Goal: Information Seeking & Learning: Learn about a topic

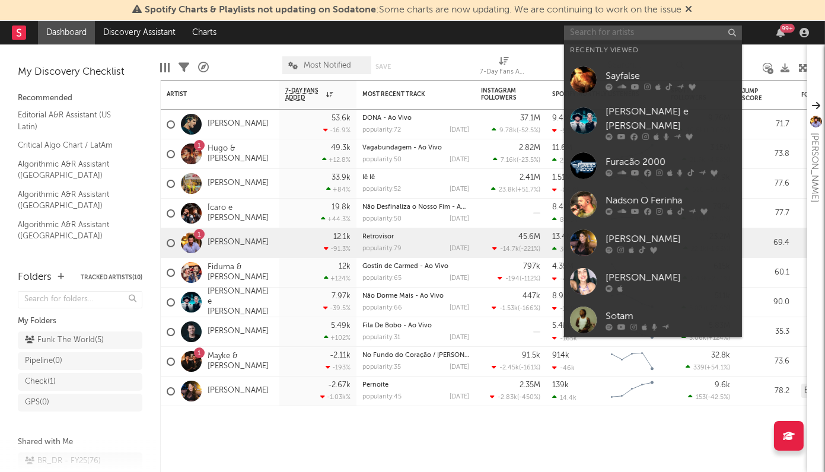
click at [603, 34] on input "text" at bounding box center [653, 32] width 178 height 15
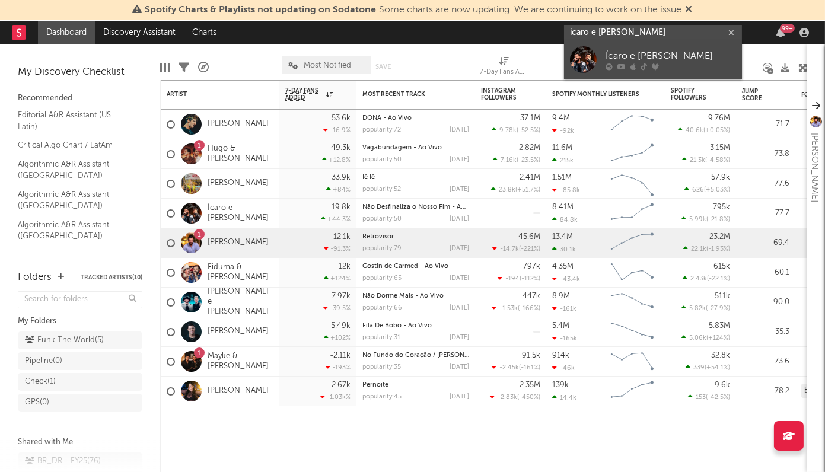
type input "icaro e gilmar"
click at [623, 49] on div "Ícaro e [PERSON_NAME]" at bounding box center [670, 56] width 130 height 14
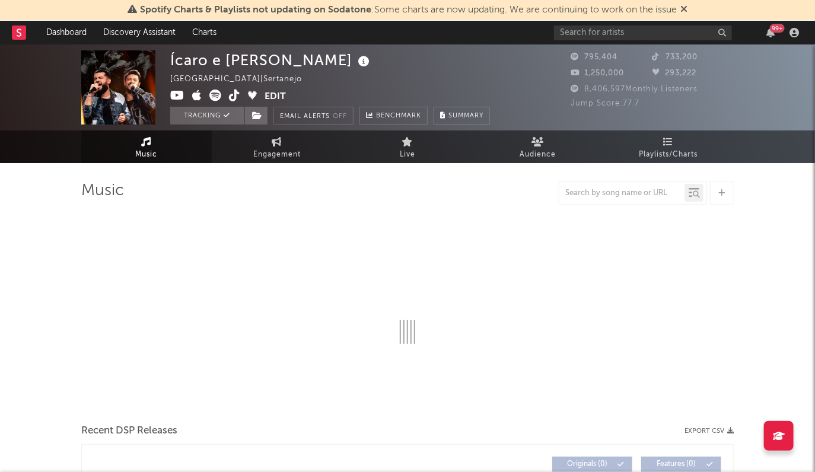
select select "6m"
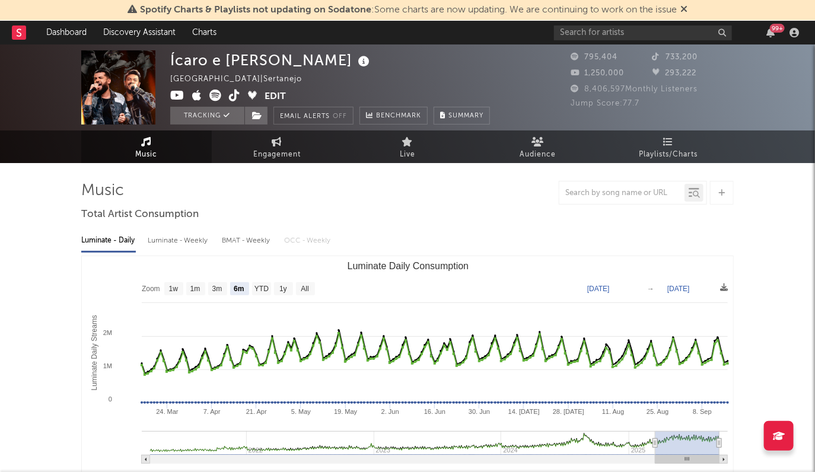
click at [179, 245] on div "Luminate - Weekly" at bounding box center [179, 241] width 62 height 20
select select "6m"
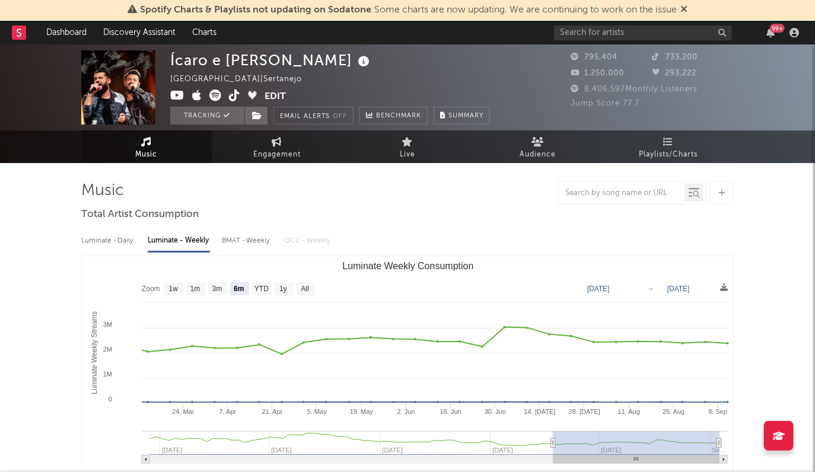
click at [253, 248] on div "BMAT - Weekly" at bounding box center [247, 241] width 50 height 20
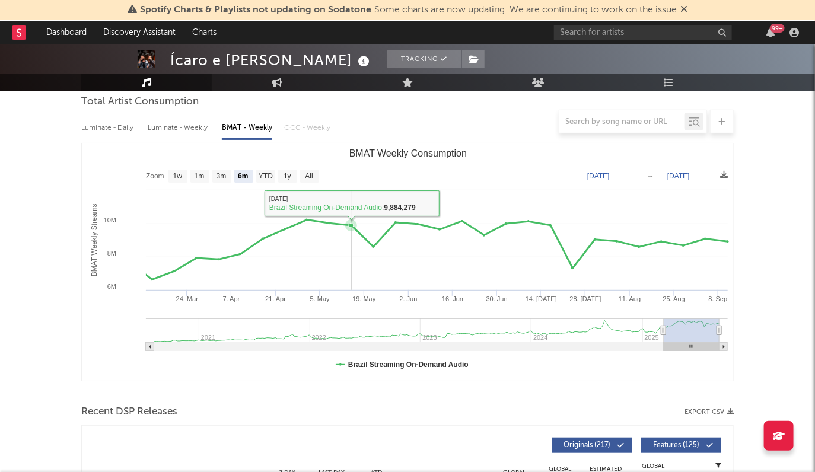
scroll to position [108, 0]
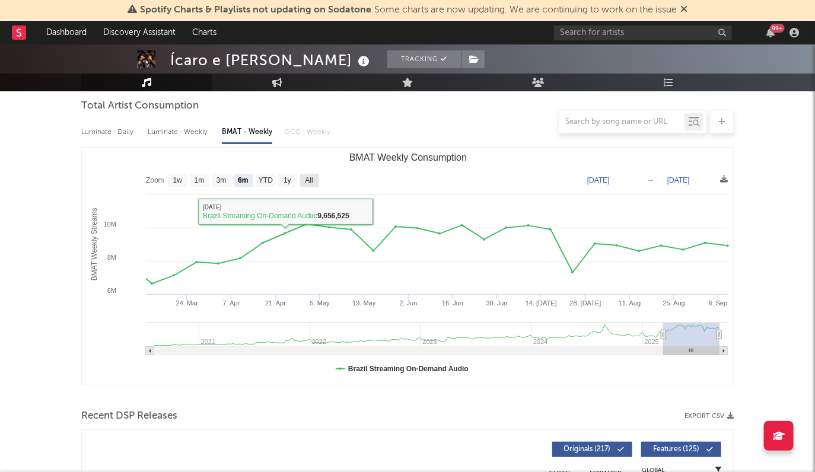
click at [314, 181] on rect "BMAT Weekly Consumption" at bounding box center [309, 180] width 19 height 13
select select "All"
type input "2020-08-06"
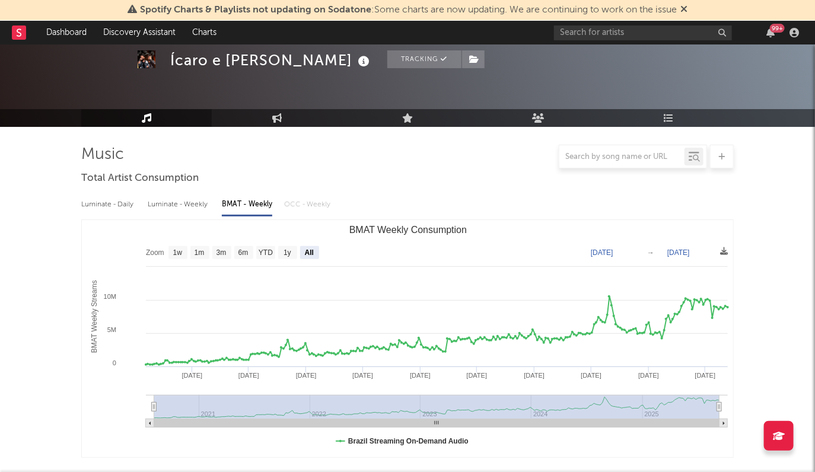
scroll to position [0, 0]
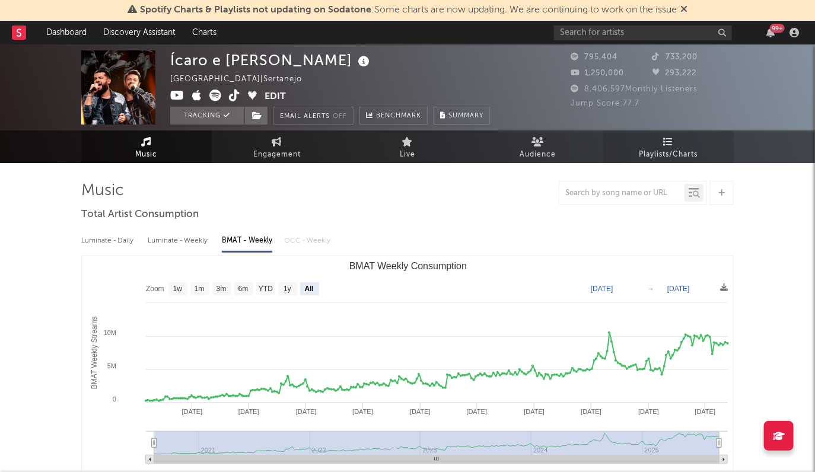
click at [674, 148] on span "Playlists/Charts" at bounding box center [668, 155] width 59 height 14
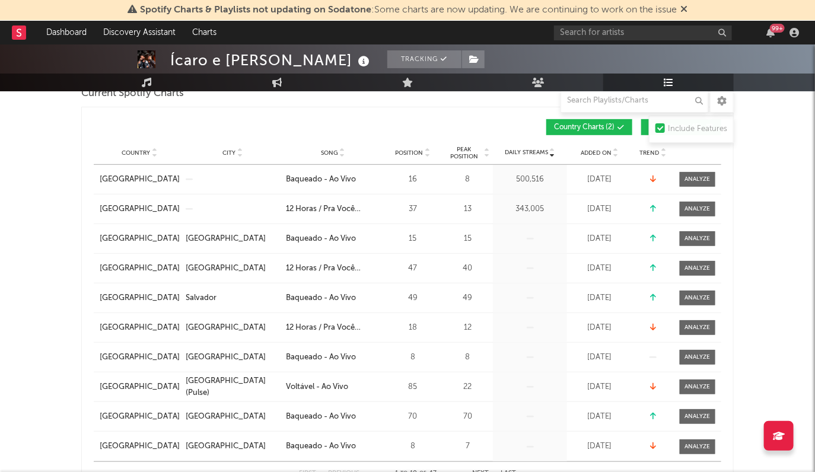
scroll to position [210, 0]
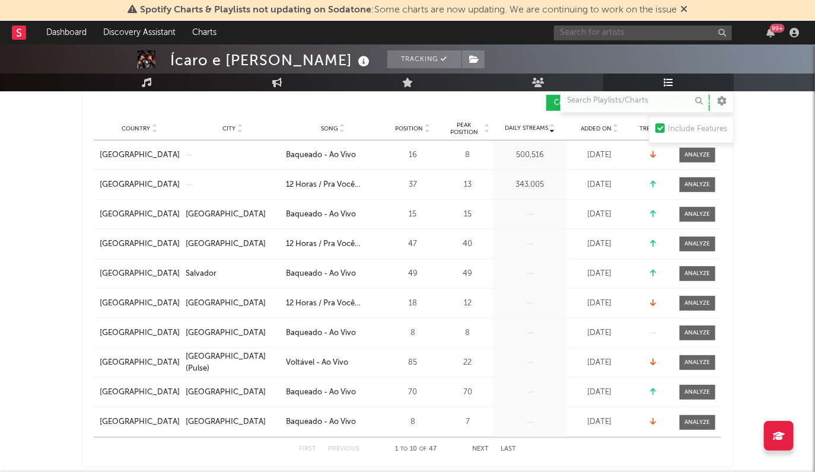
click at [627, 33] on input "text" at bounding box center [643, 32] width 178 height 15
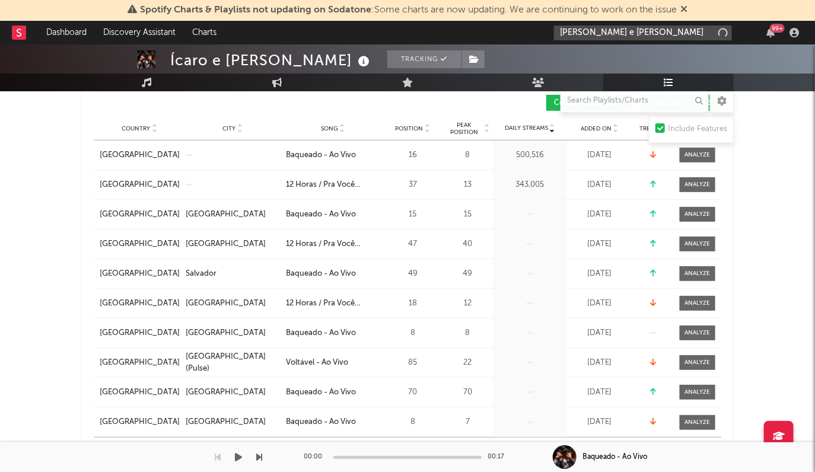
type input "[PERSON_NAME] e [PERSON_NAME]"
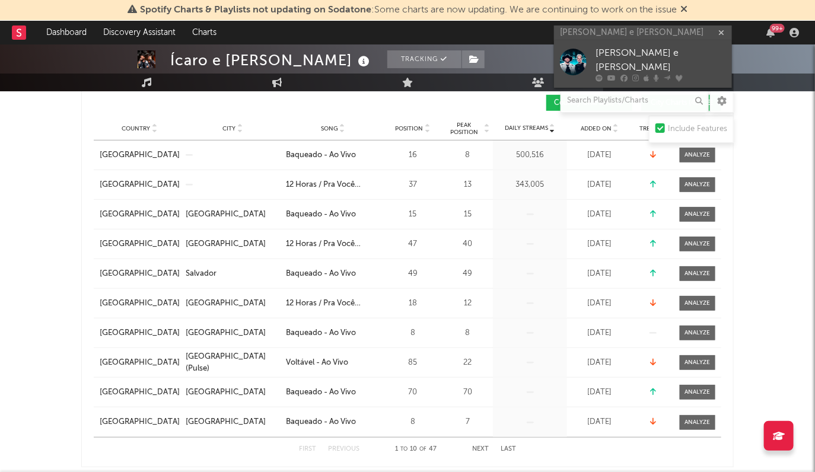
click at [614, 58] on div "[PERSON_NAME] e [PERSON_NAME]" at bounding box center [660, 60] width 130 height 28
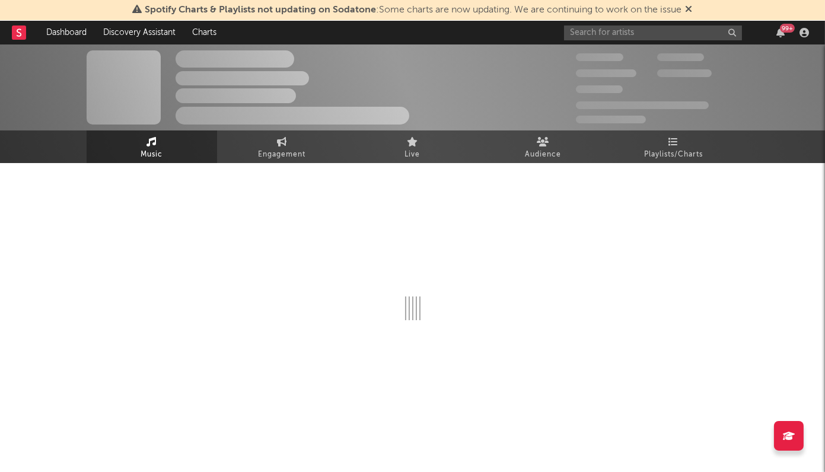
select select "6m"
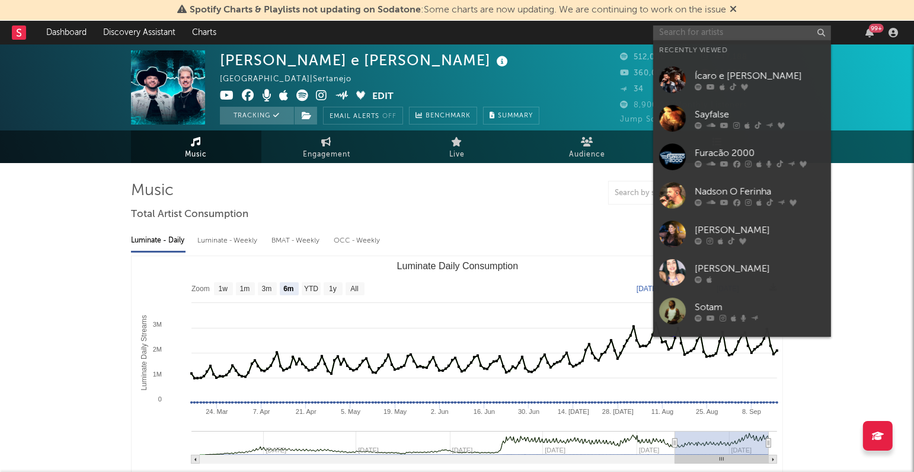
click at [722, 32] on input "text" at bounding box center [742, 32] width 178 height 15
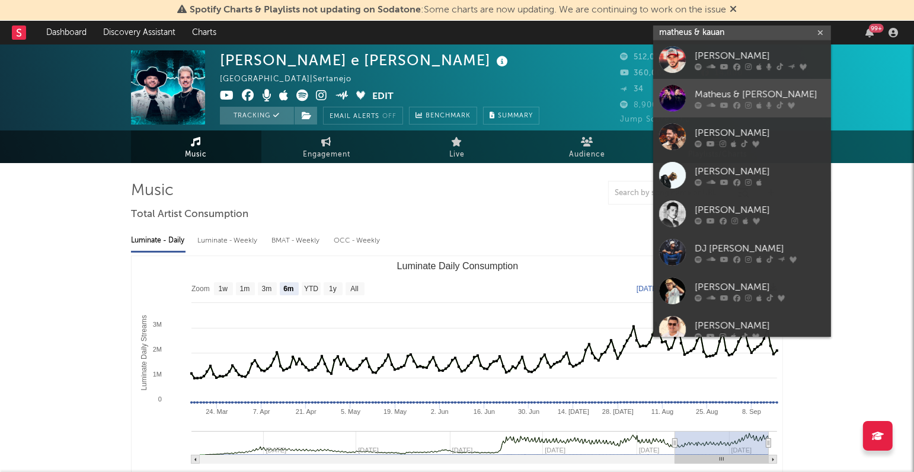
type input "matheus & kauan"
click at [755, 91] on div "Matheus & Kauan" at bounding box center [760, 95] width 130 height 14
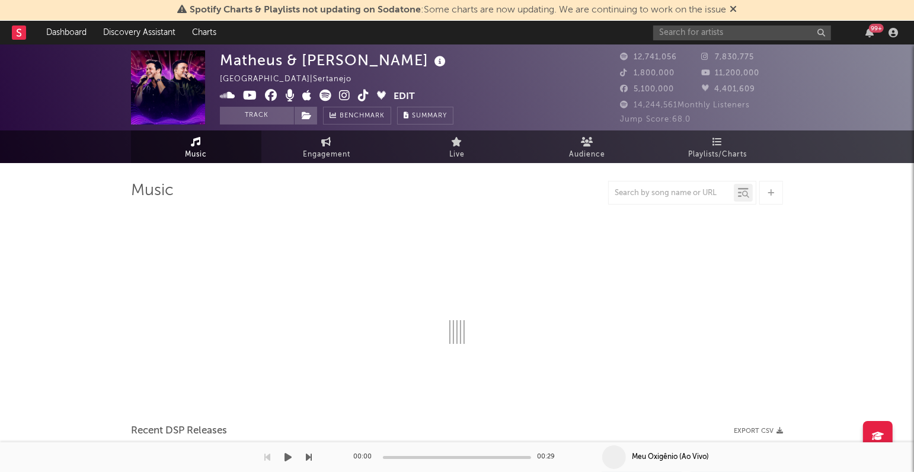
select select "6m"
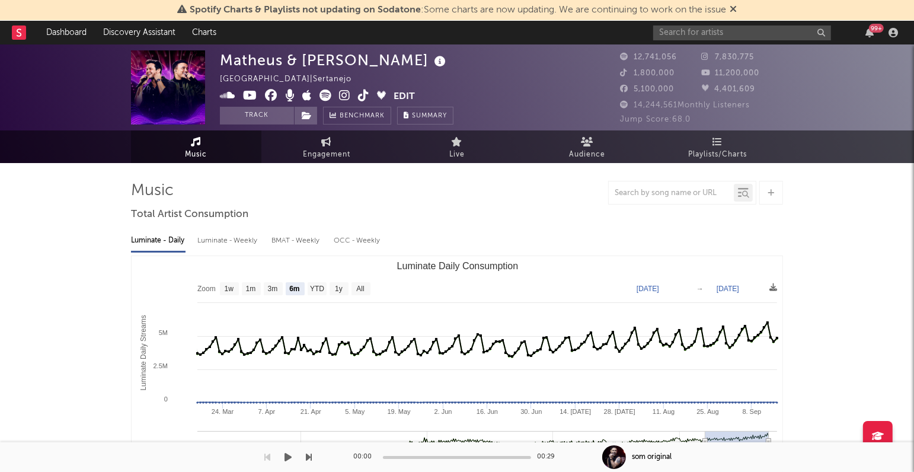
click at [497, 94] on div "Matheus & Kauan Brazil | Sertanejo Edit Track Benchmark Summary" at bounding box center [412, 87] width 385 height 74
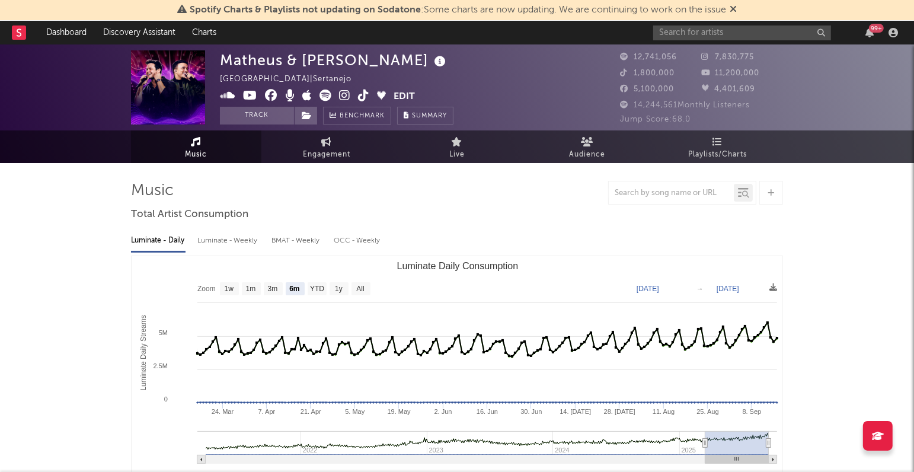
click at [239, 240] on div "Luminate - Weekly" at bounding box center [228, 241] width 62 height 20
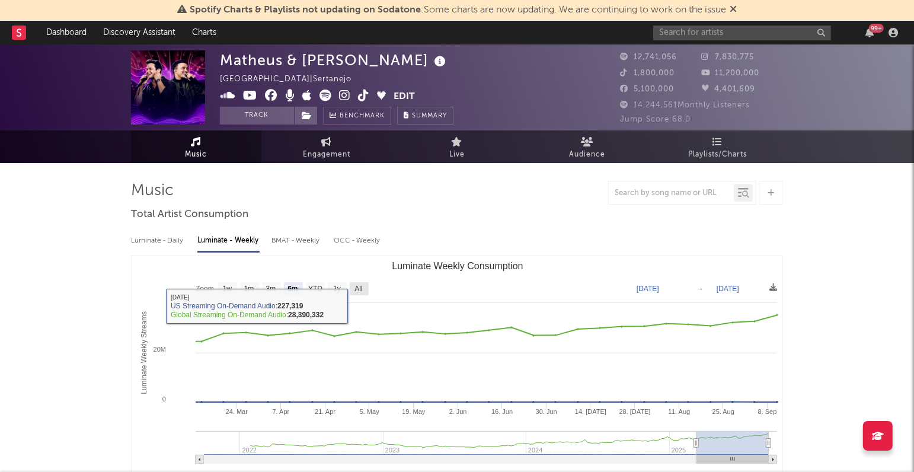
click at [358, 289] on text "All" at bounding box center [359, 289] width 8 height 8
select select "All"
type input "2021-09-30"
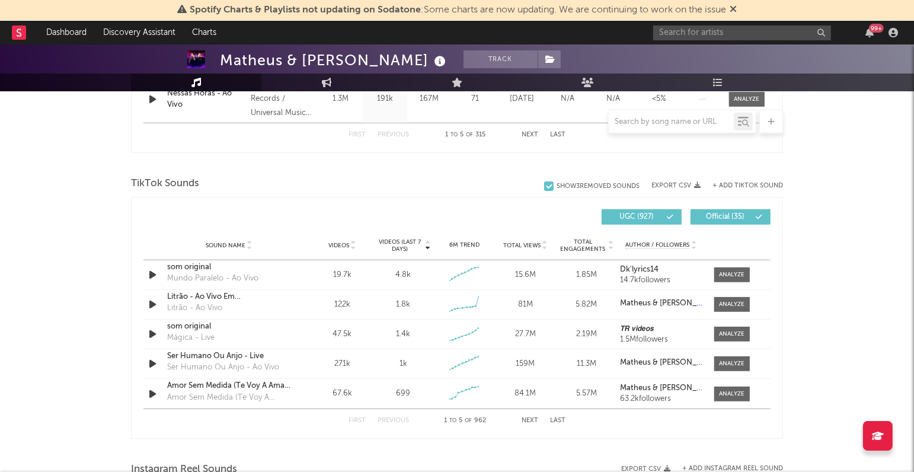
scroll to position [793, 0]
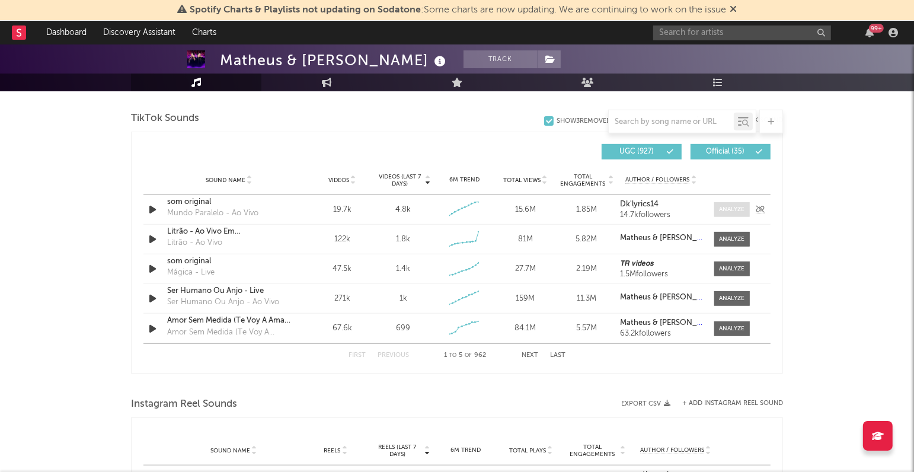
click at [740, 210] on div at bounding box center [732, 209] width 25 height 9
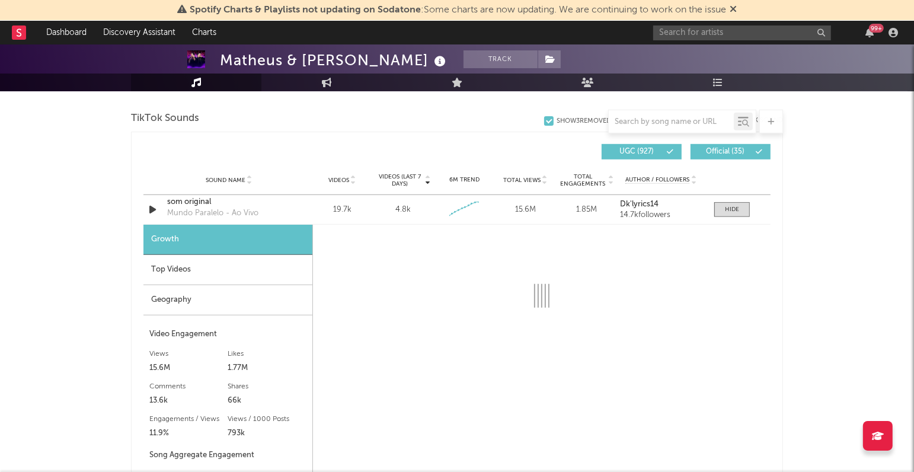
select select "6m"
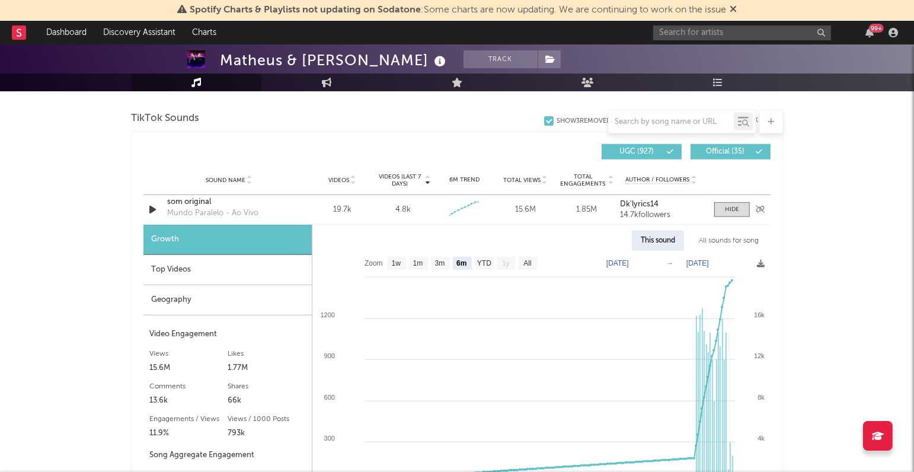
click at [152, 209] on icon "button" at bounding box center [152, 209] width 12 height 15
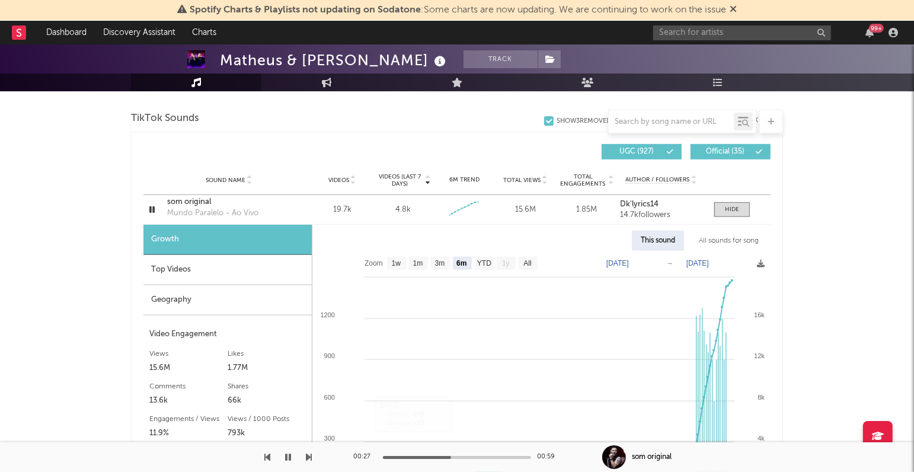
click at [287, 456] on icon "button" at bounding box center [288, 456] width 6 height 9
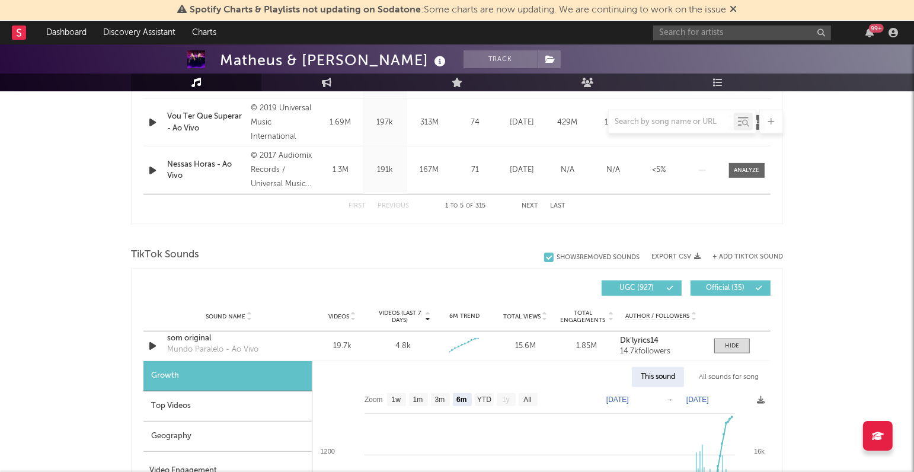
scroll to position [659, 0]
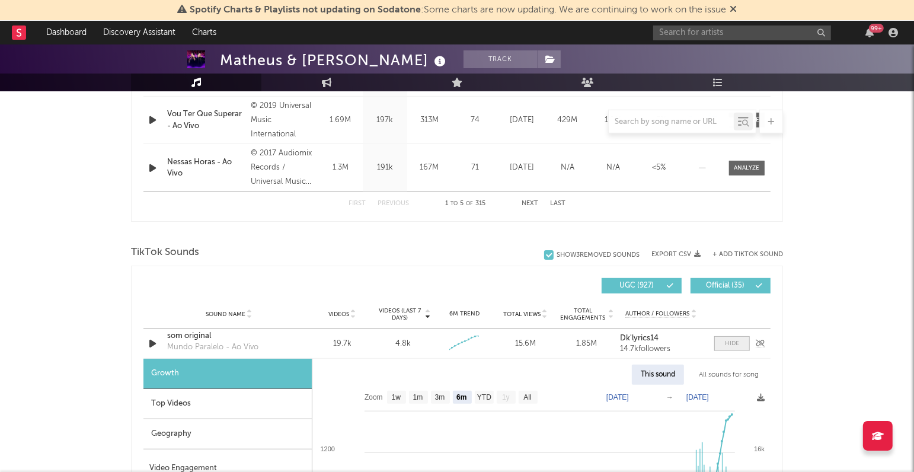
click at [738, 343] on div at bounding box center [732, 343] width 14 height 9
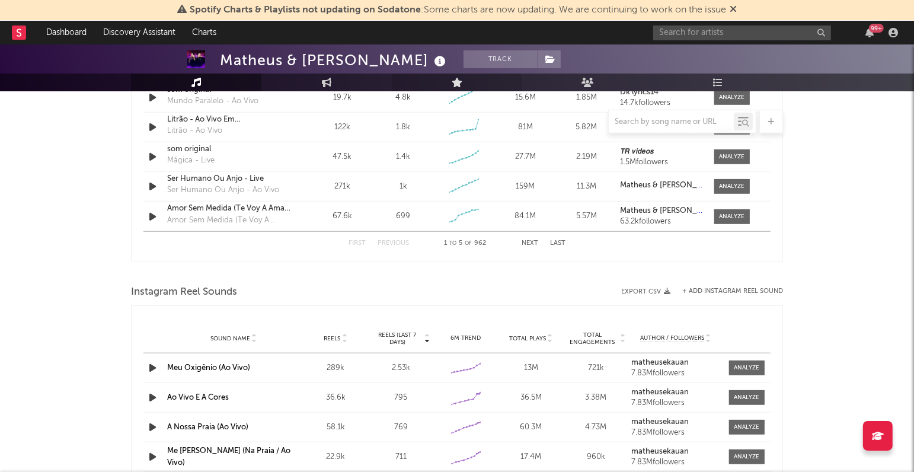
scroll to position [796, 0]
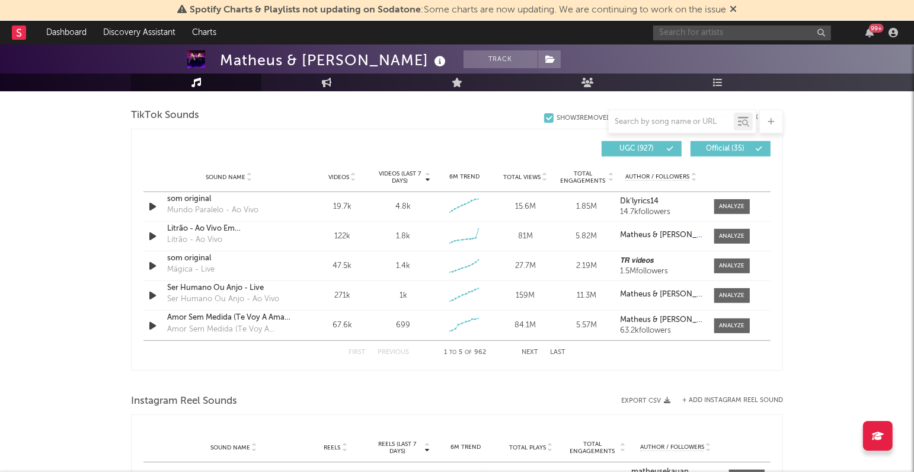
click at [669, 36] on input "text" at bounding box center [742, 32] width 178 height 15
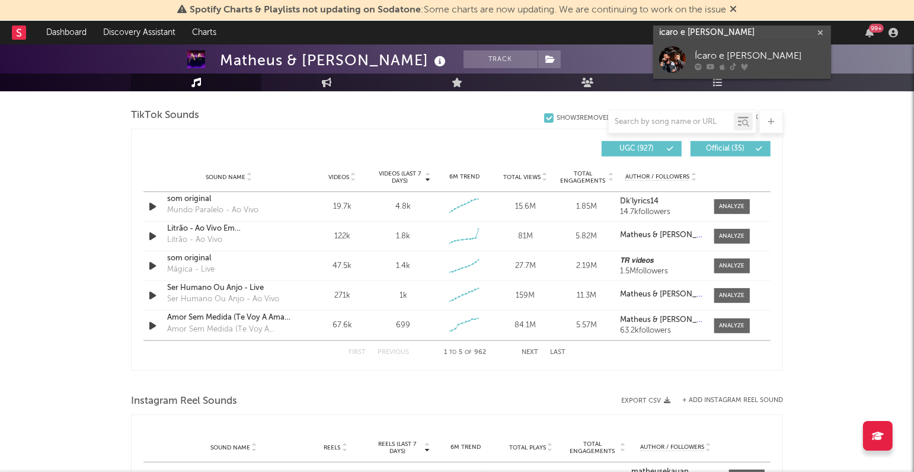
type input "icaro e gilmar"
click at [714, 49] on div "Ícaro e [PERSON_NAME]" at bounding box center [760, 56] width 130 height 14
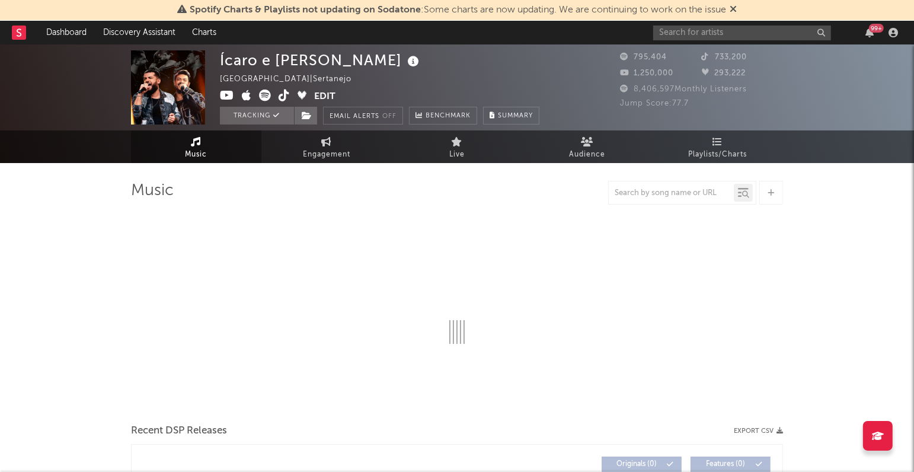
select select "6m"
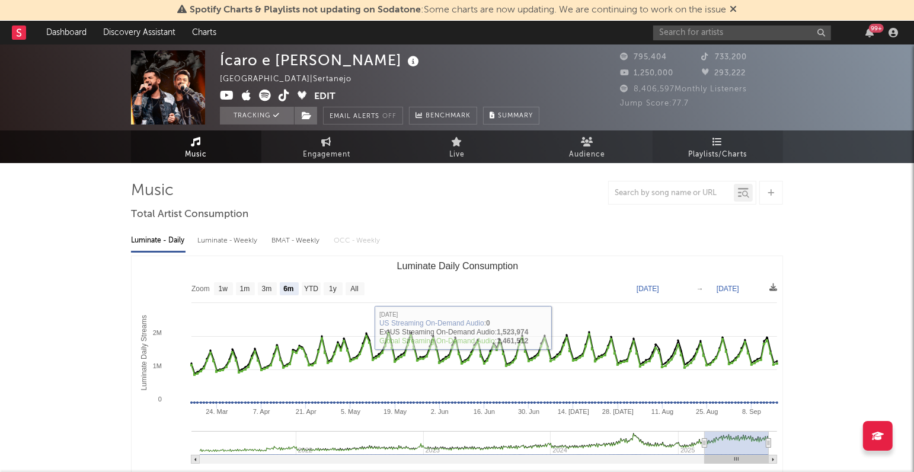
click at [733, 141] on link "Playlists/Charts" at bounding box center [718, 146] width 130 height 33
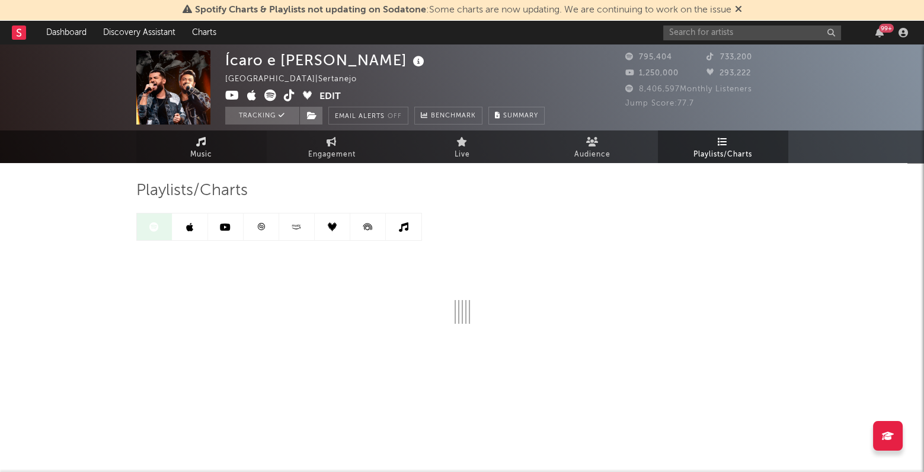
click at [193, 153] on span "Music" at bounding box center [201, 155] width 22 height 14
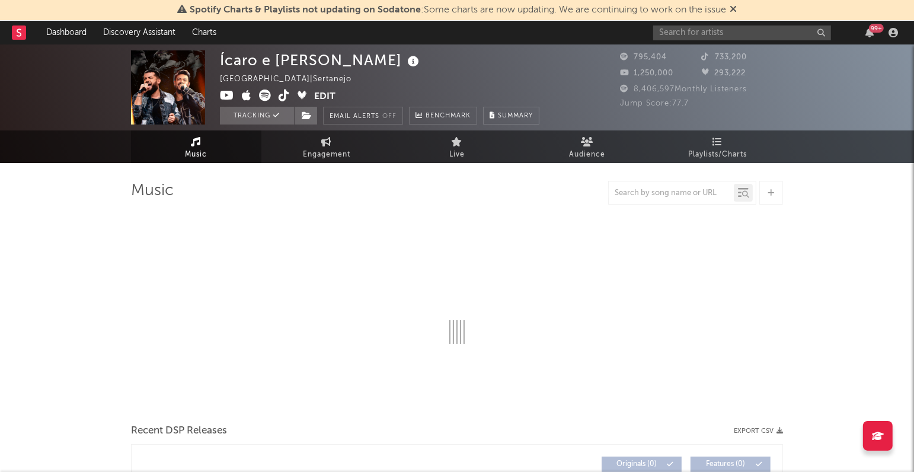
select select "6m"
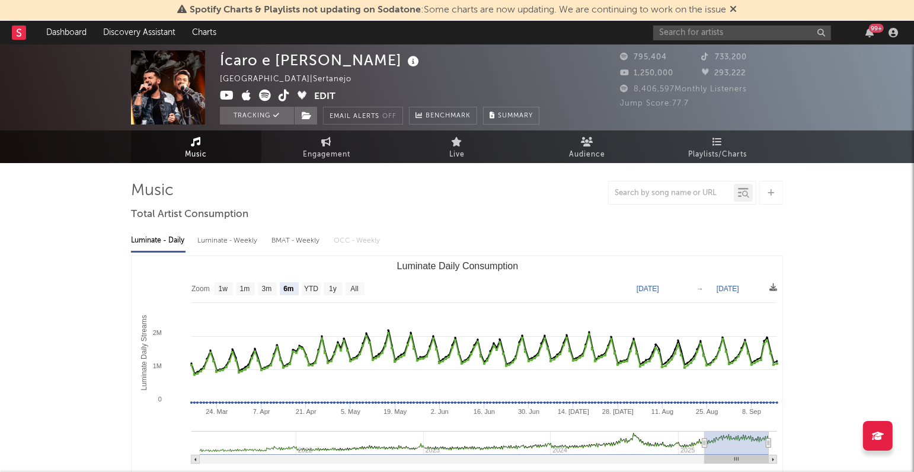
click at [245, 239] on div "Luminate - Weekly" at bounding box center [228, 241] width 62 height 20
select select "6m"
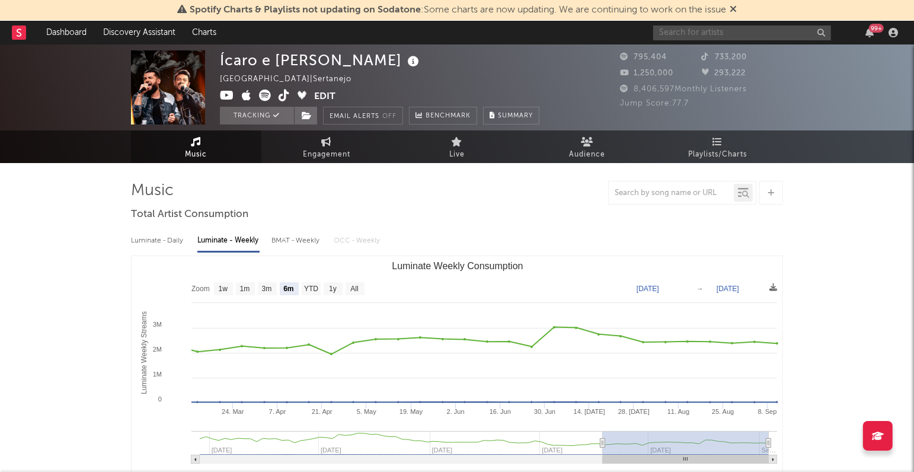
click at [725, 34] on input "text" at bounding box center [742, 32] width 178 height 15
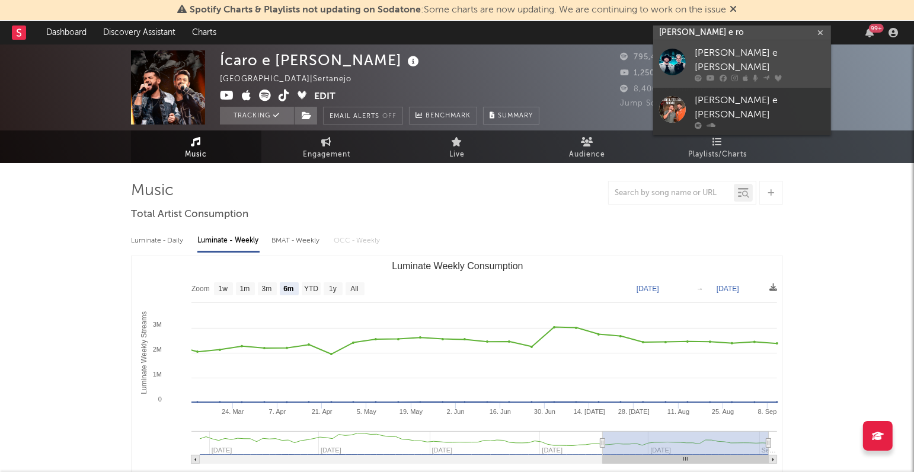
type input "[PERSON_NAME] e ro"
click at [760, 52] on div "[PERSON_NAME] e [PERSON_NAME]" at bounding box center [760, 60] width 130 height 28
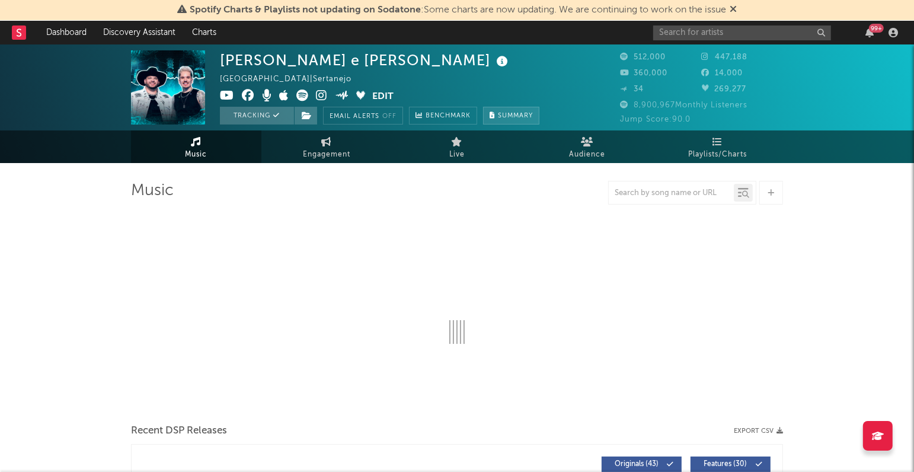
select select "6m"
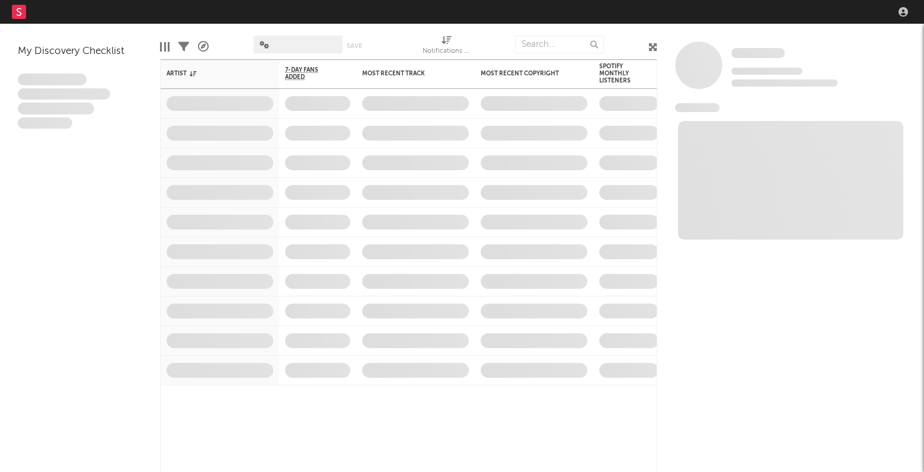
click at [686, 12] on nav "Dashboard Discovery Assistant Charts Leads" at bounding box center [462, 12] width 924 height 24
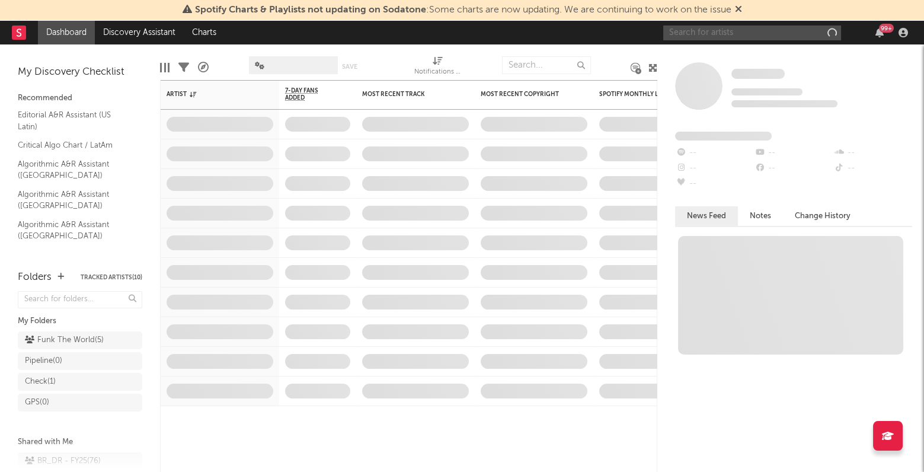
click at [786, 36] on input "text" at bounding box center [752, 32] width 178 height 15
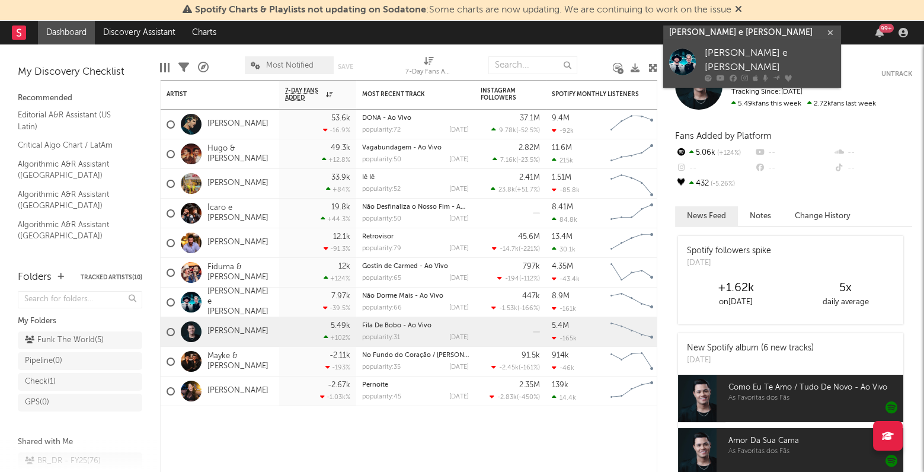
type input "[PERSON_NAME] e [PERSON_NAME]"
click at [785, 53] on div "[PERSON_NAME] e [PERSON_NAME]" at bounding box center [770, 60] width 130 height 28
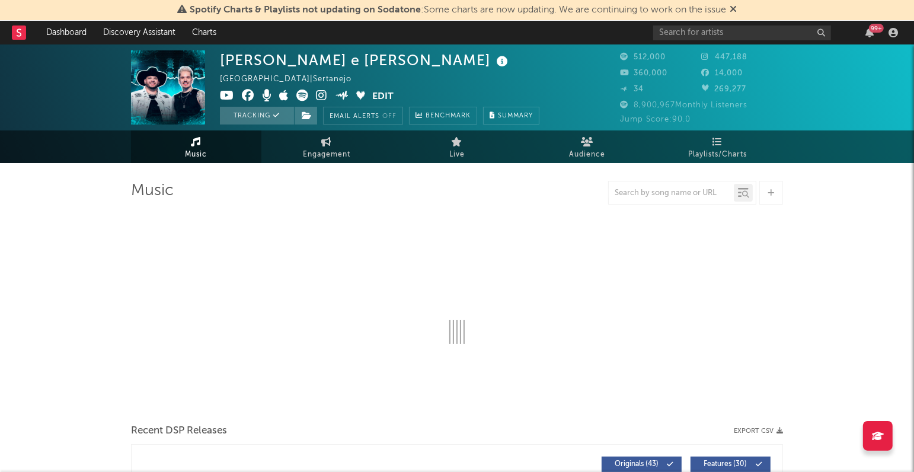
select select "6m"
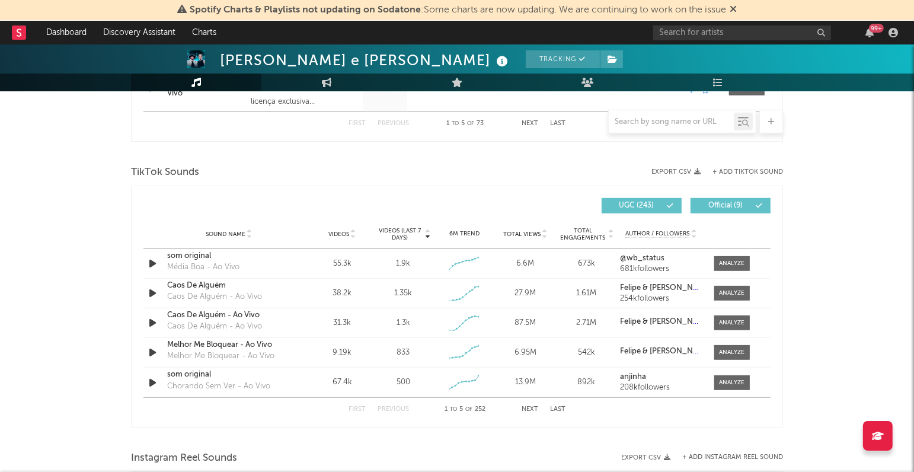
scroll to position [742, 0]
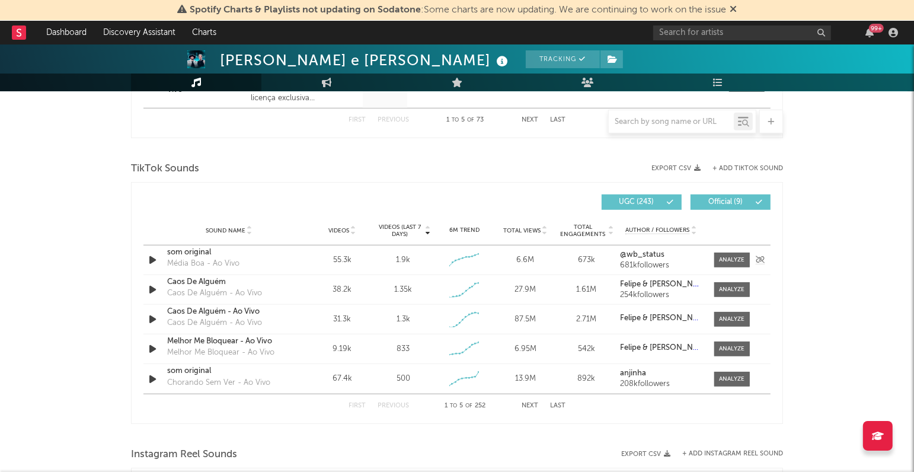
click at [148, 257] on icon "button" at bounding box center [152, 260] width 12 height 15
